Goal: Task Accomplishment & Management: Manage account settings

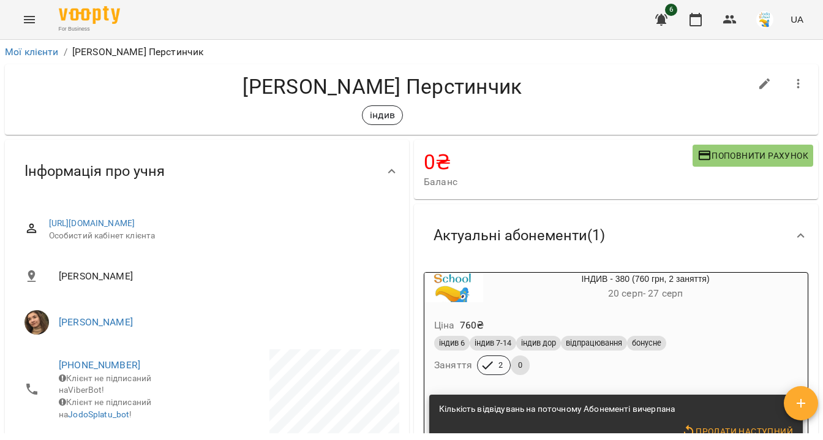
scroll to position [502, 0]
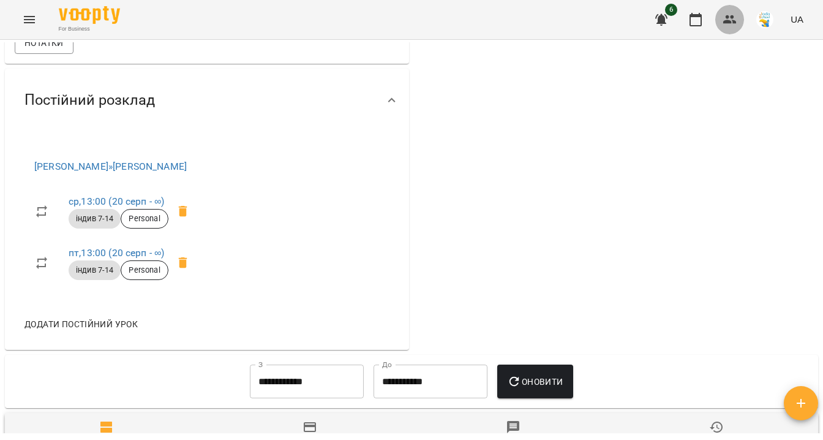
click at [732, 24] on icon "button" at bounding box center [730, 19] width 15 height 15
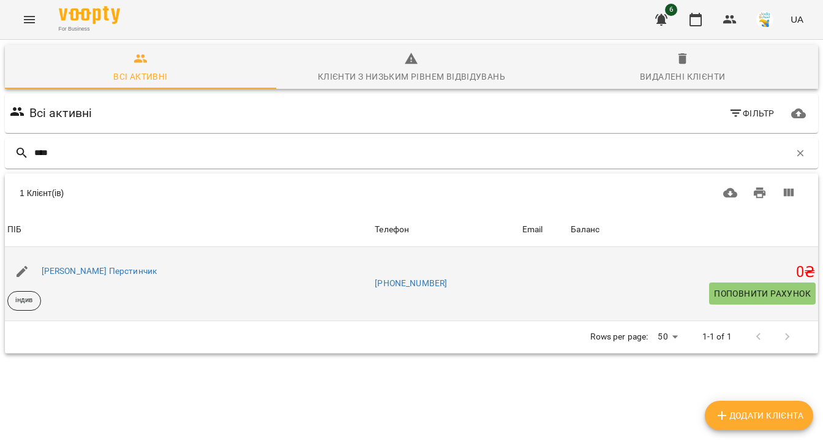
type input "****"
click at [94, 280] on div "[PERSON_NAME] Перстинчик" at bounding box center [188, 271] width 367 height 34
click at [108, 265] on div "[PERSON_NAME] Перстинчик" at bounding box center [99, 271] width 121 height 17
click at [105, 271] on link "[PERSON_NAME] Перстинчик" at bounding box center [100, 271] width 116 height 10
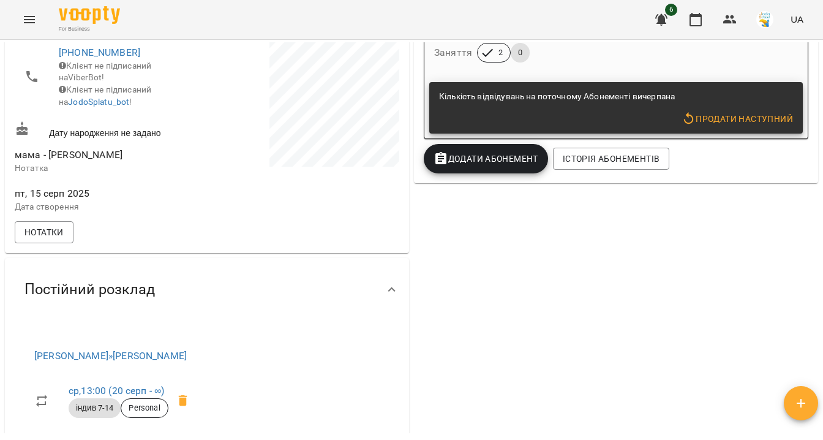
scroll to position [313, 0]
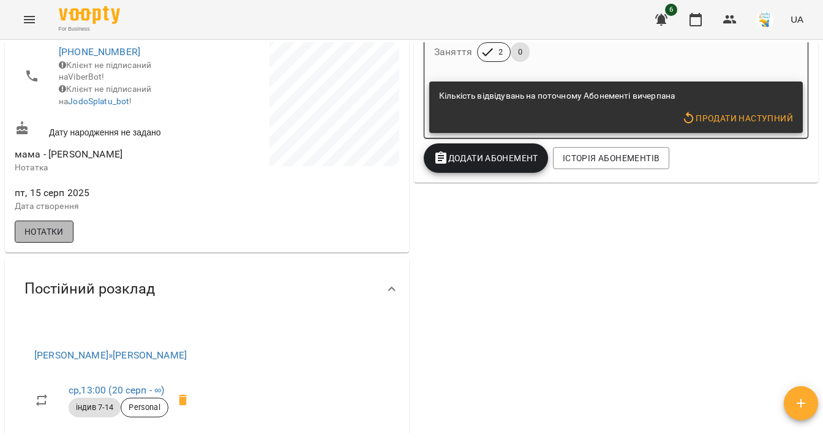
click at [50, 239] on span "Нотатки" at bounding box center [43, 231] width 39 height 15
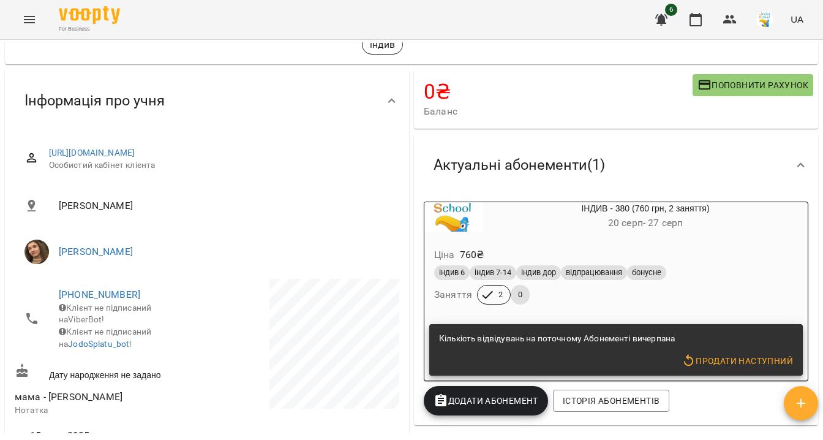
scroll to position [0, 0]
